Goal: Check status

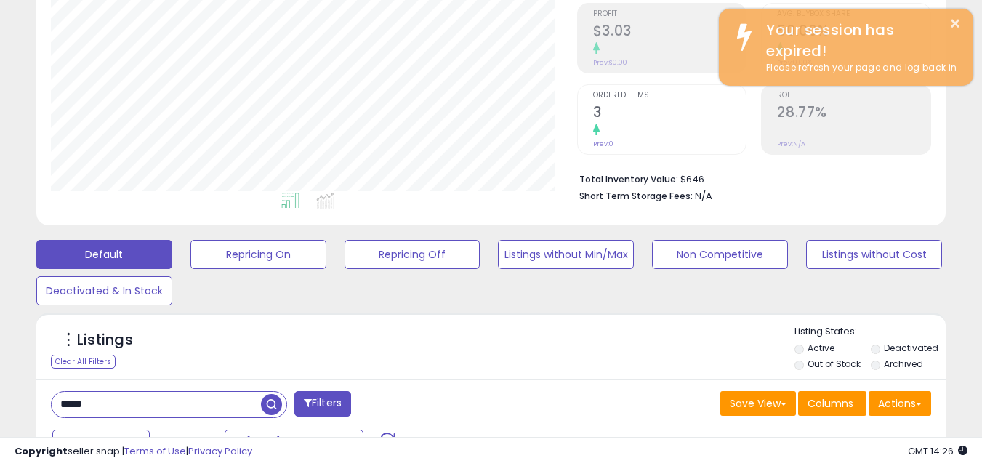
scroll to position [298, 527]
